Goal: Task Accomplishment & Management: Manage account settings

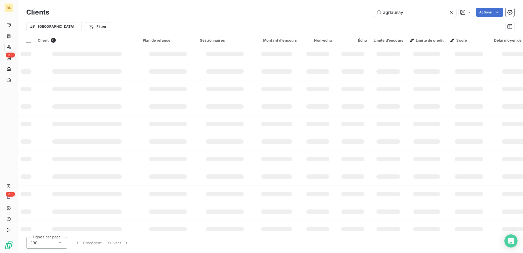
click at [64, 31] on div "Trier Filtrer" at bounding box center [263, 26] width 474 height 10
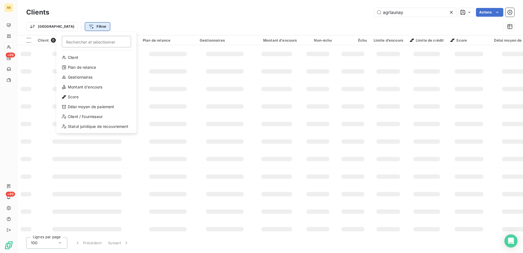
click at [65, 29] on html "RB +99 +99 Clients agrlaunay Actions Trier Filtrer Rechercher et sélectionner C…" at bounding box center [261, 126] width 523 height 253
click at [140, 17] on html "RB +99 +99 Clients agrlaunay Actions Trier Filtrer Rechercher et sélectionner C…" at bounding box center [261, 126] width 523 height 253
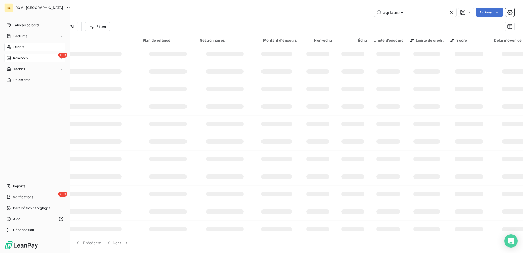
click at [13, 57] on span "Relances" at bounding box center [20, 58] width 14 height 5
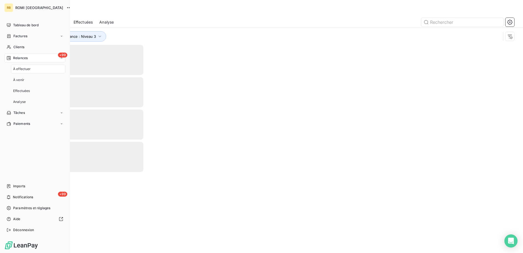
click at [35, 70] on div "À effectuer" at bounding box center [38, 69] width 54 height 9
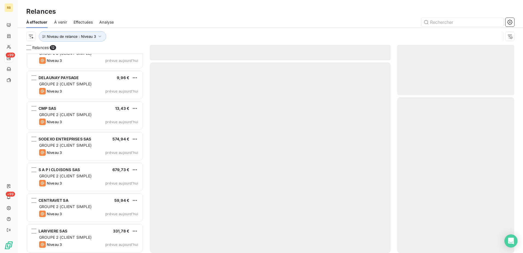
scroll to position [169, 0]
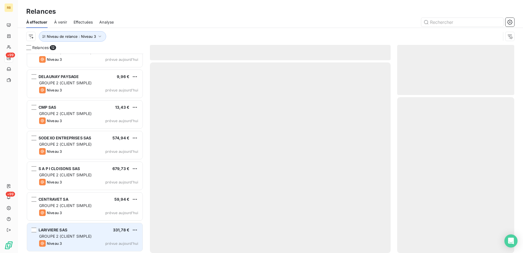
click at [92, 234] on div "GROUPE 2 (CLIENT SIMPLE)" at bounding box center [88, 235] width 99 height 5
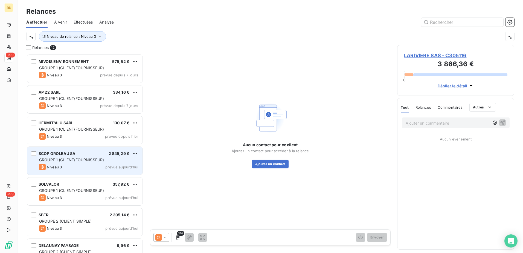
scroll to position [169, 0]
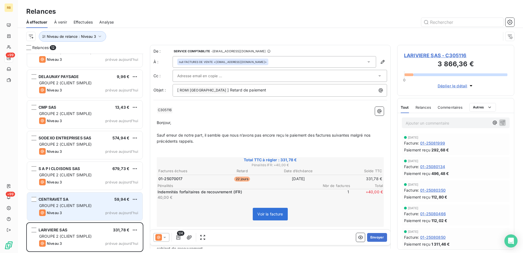
click at [97, 197] on div "CENTRAVET SA 59,94 €" at bounding box center [88, 199] width 99 height 5
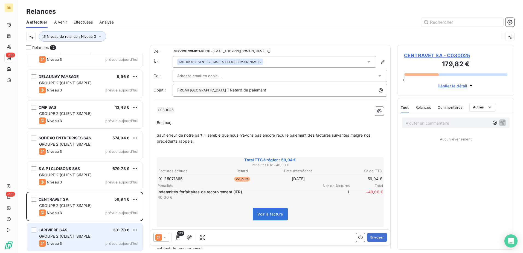
click at [82, 230] on div "LARIVIERE SAS 331,78 €" at bounding box center [88, 229] width 99 height 5
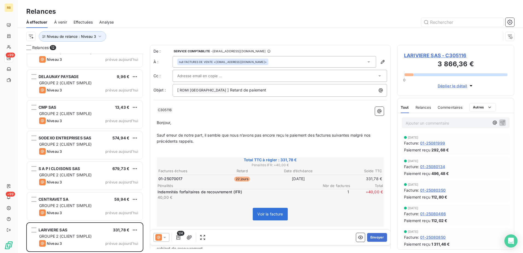
click at [449, 120] on p "Ajouter un commentaire ﻿" at bounding box center [448, 123] width 84 height 7
click at [492, 121] on icon "button" at bounding box center [494, 122] width 5 height 5
